Goal: Transaction & Acquisition: Purchase product/service

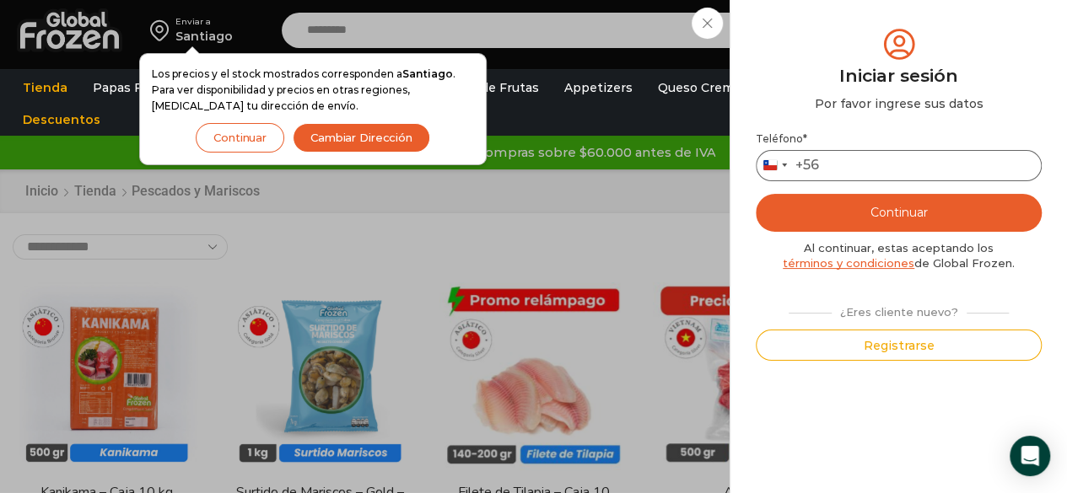
click at [885, 163] on input "Teléfono *" at bounding box center [899, 165] width 286 height 31
drag, startPoint x: 926, startPoint y: 175, endPoint x: 732, endPoint y: 193, distance: 194.8
click at [732, 193] on div "Mi cuenta Login Register Iniciar sesión Por favor ingrese sus datos Iniciar ses…" at bounding box center [897, 246] width 337 height 493
type input "*"
type input "*********"
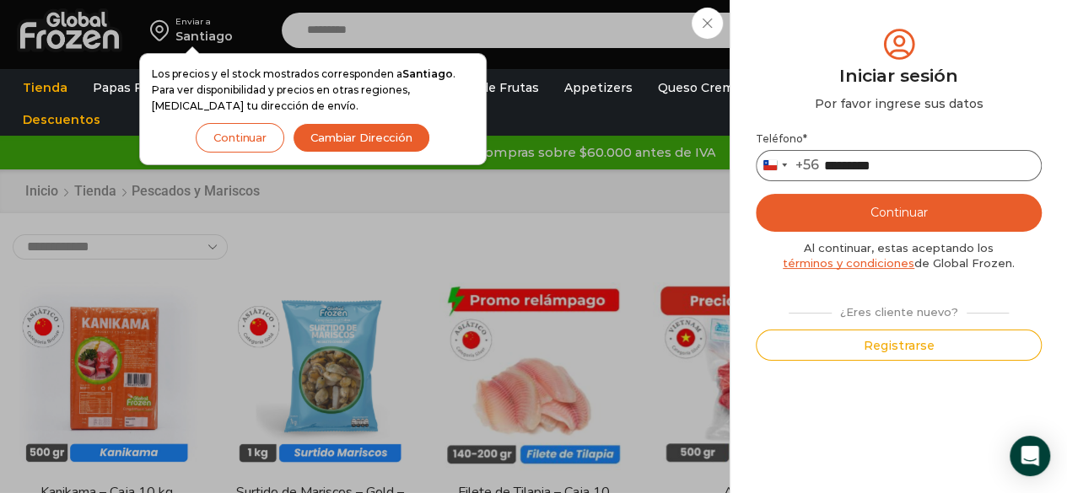
click at [756, 194] on button "Continuar" at bounding box center [899, 213] width 286 height 38
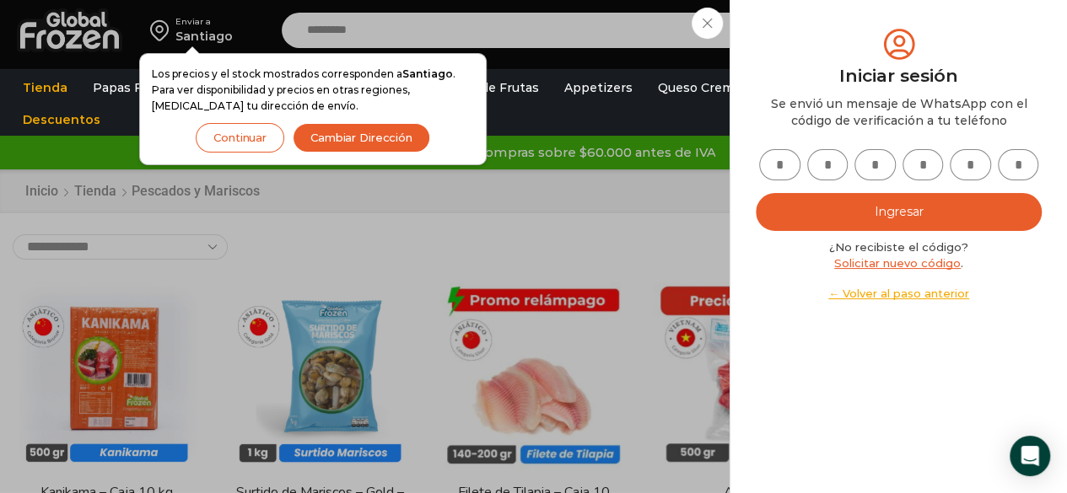
click at [792, 151] on div at bounding box center [899, 164] width 286 height 31
click at [791, 155] on input "text" at bounding box center [779, 164] width 41 height 31
type input "*"
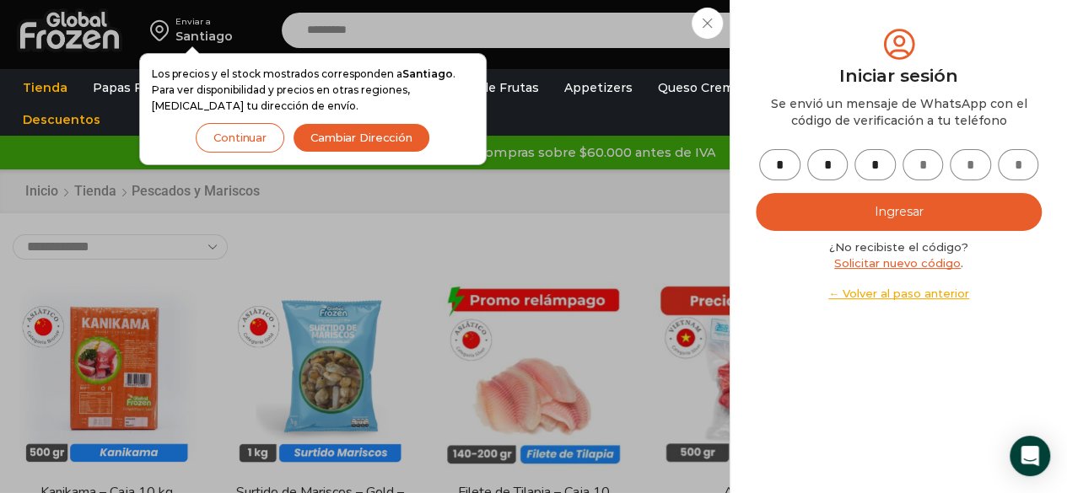
type input "*"
click at [889, 196] on button "Ingresar" at bounding box center [899, 212] width 286 height 38
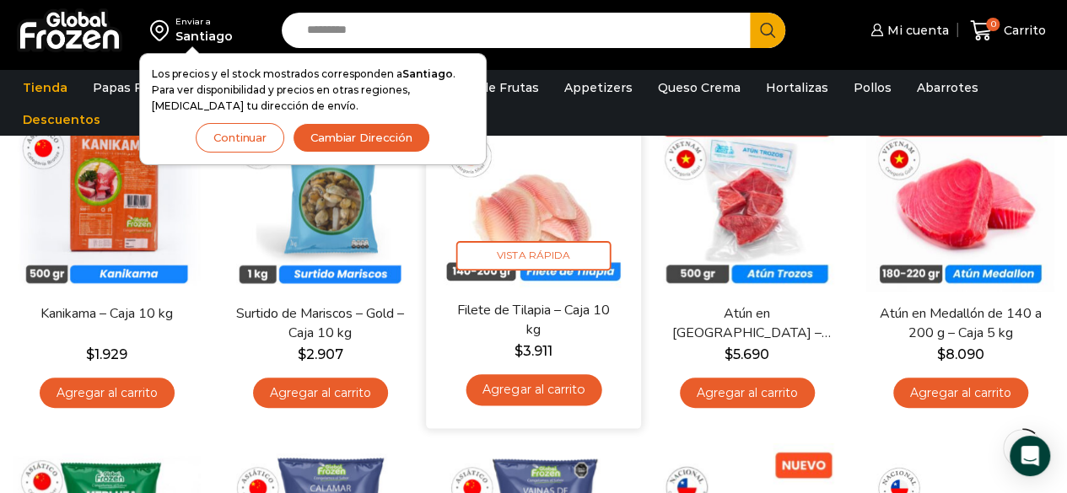
scroll to position [191, 0]
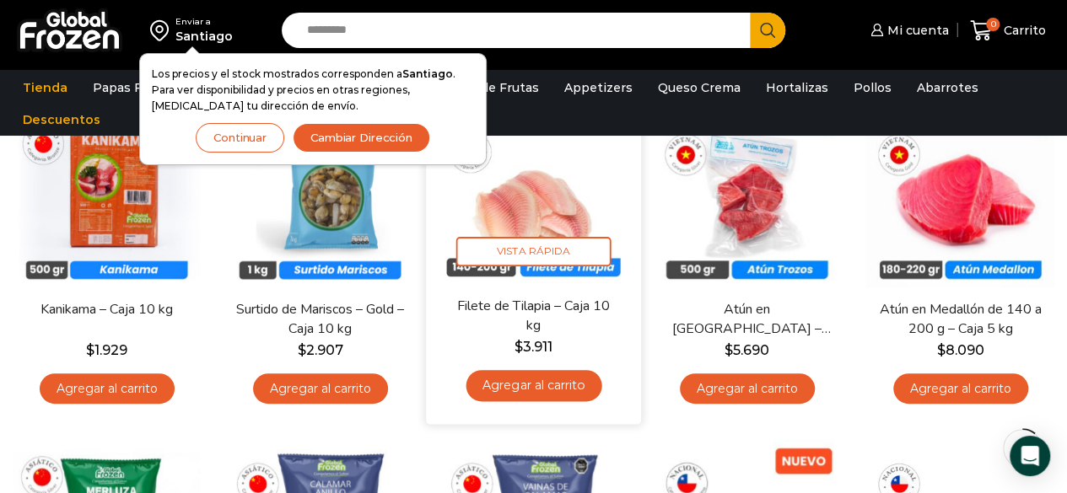
click at [531, 383] on link "Agregar al carrito" at bounding box center [533, 385] width 136 height 31
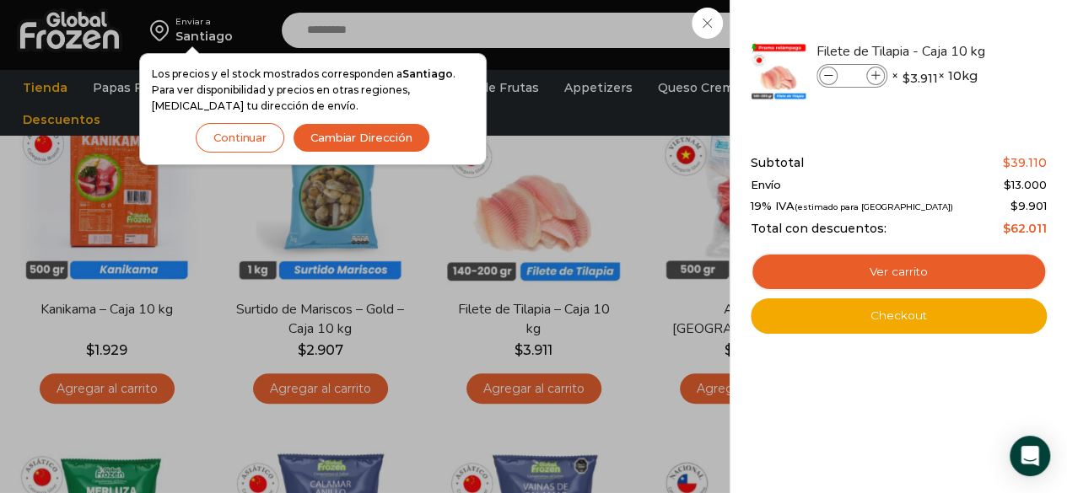
click at [966, 51] on div "1 Carrito 1 1 Shopping Cart *" at bounding box center [1008, 31] width 84 height 40
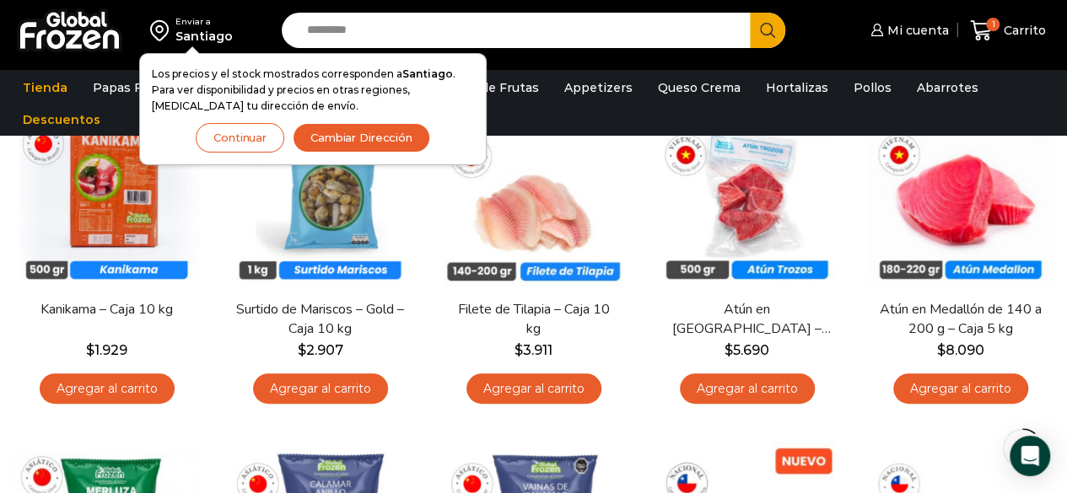
click at [256, 141] on button "Continuar" at bounding box center [240, 138] width 89 height 30
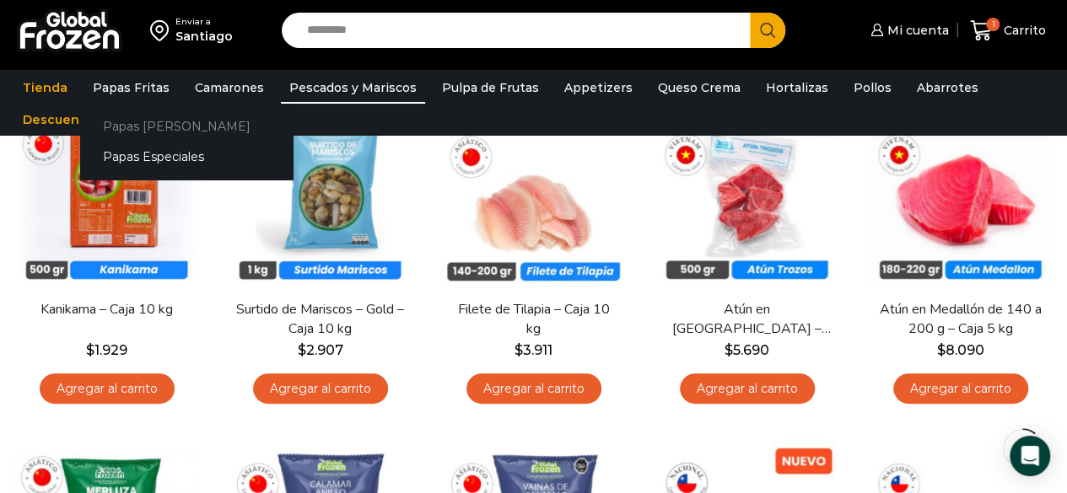
click at [133, 119] on link "Papas [PERSON_NAME]" at bounding box center [186, 125] width 213 height 31
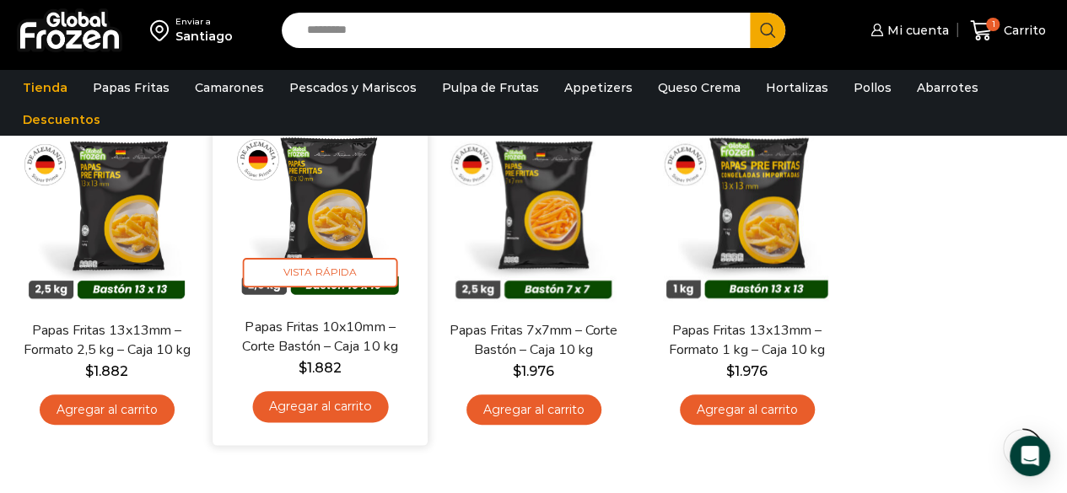
scroll to position [171, 0]
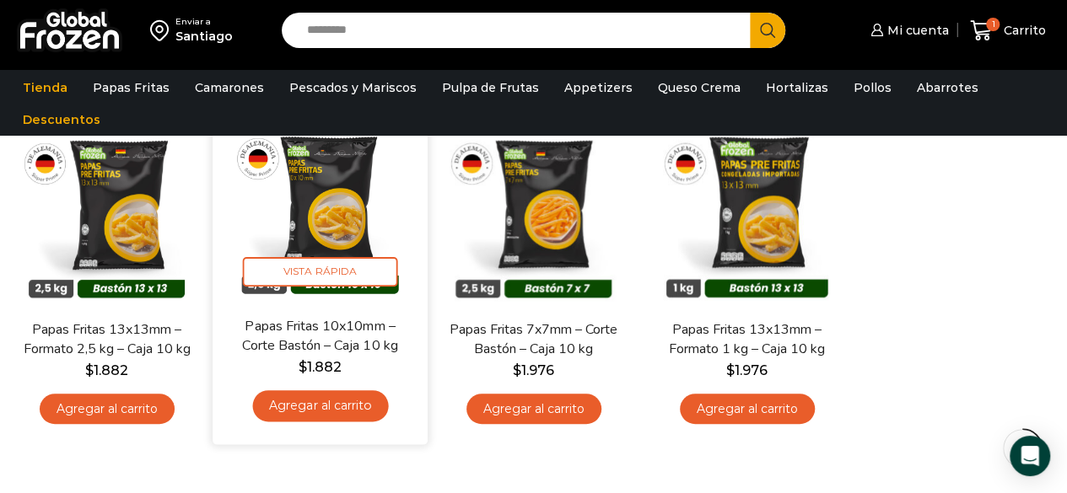
click at [346, 394] on link "Agregar al carrito" at bounding box center [320, 405] width 136 height 31
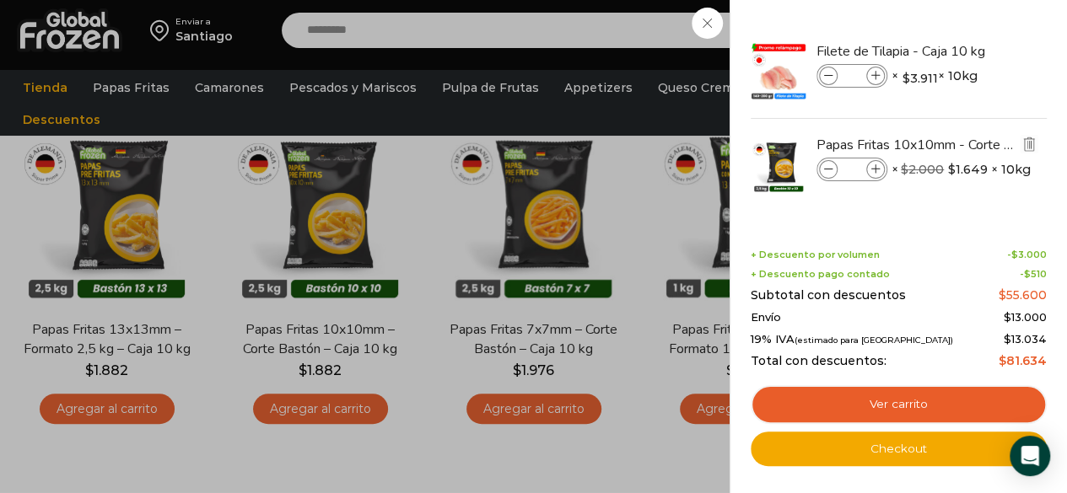
click at [868, 168] on span at bounding box center [875, 169] width 19 height 19
type input "*"
click at [867, 406] on link "Ver carrito" at bounding box center [899, 404] width 296 height 39
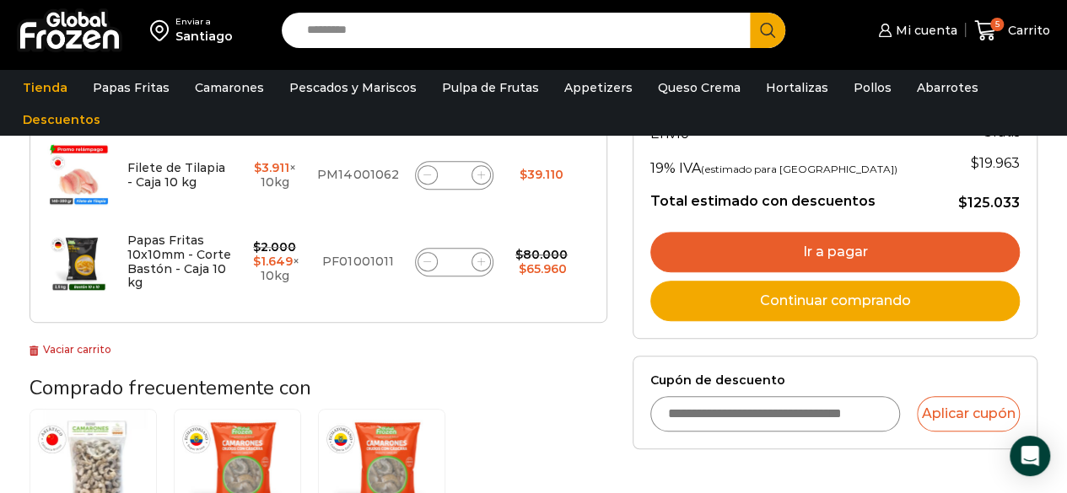
scroll to position [351, 0]
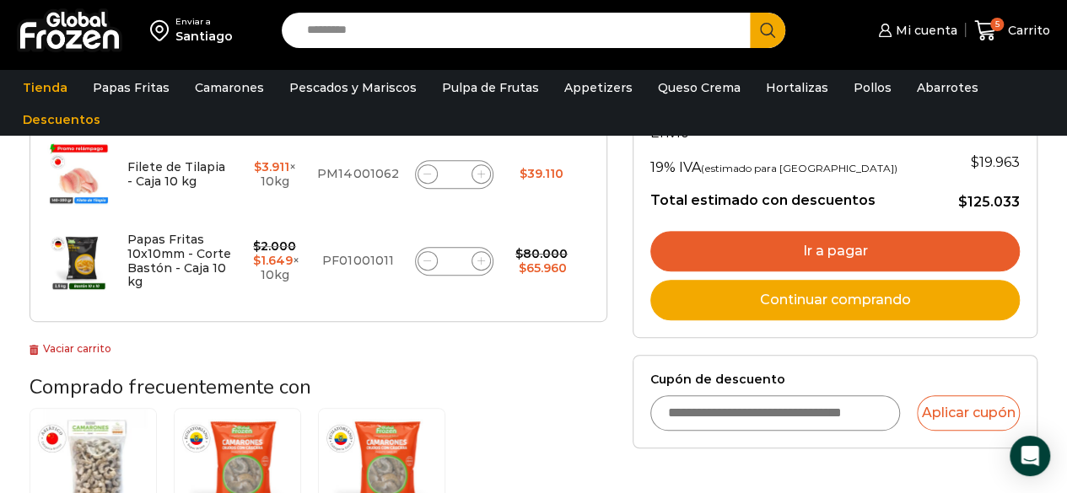
click at [836, 257] on link "Ir a pagar" at bounding box center [834, 251] width 369 height 40
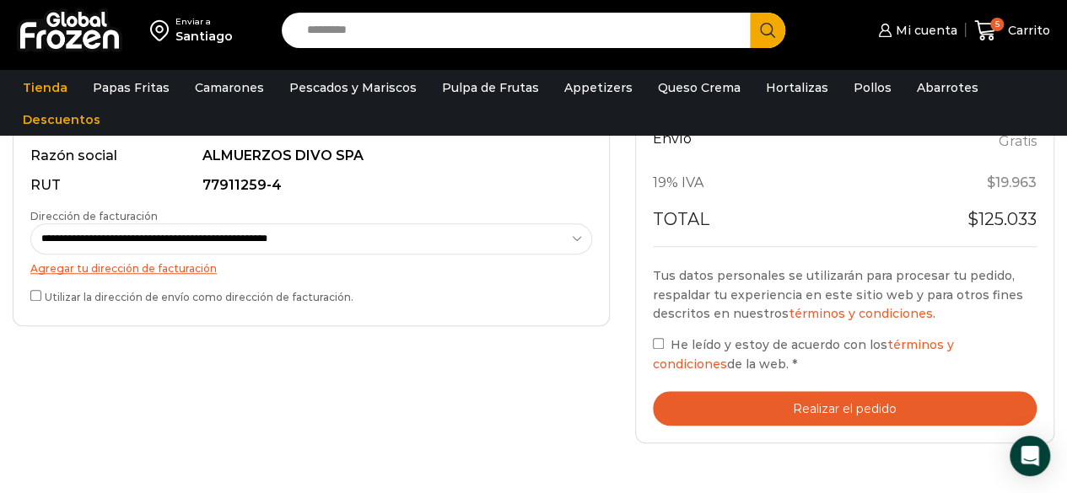
scroll to position [524, 0]
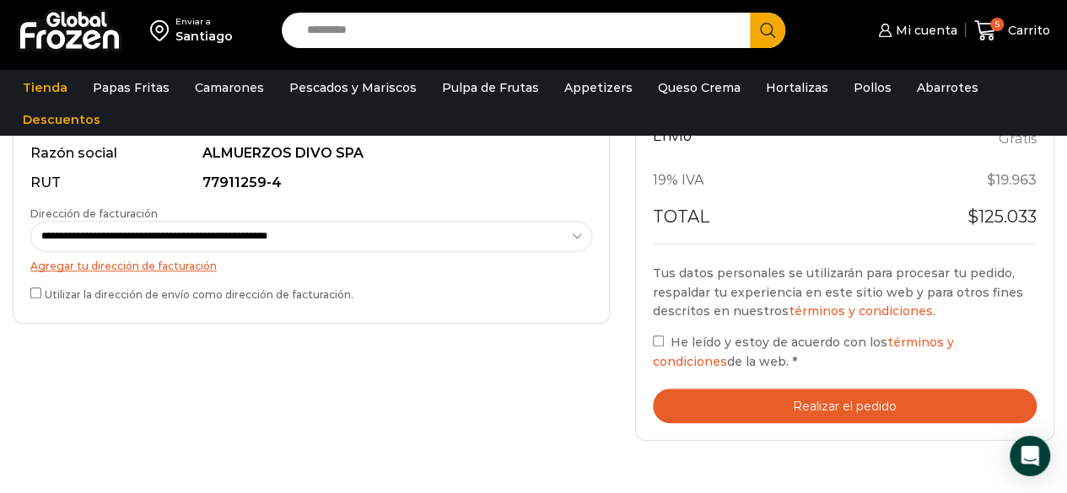
click at [735, 401] on button "Realizar el pedido" at bounding box center [845, 406] width 384 height 35
